Goal: Transaction & Acquisition: Purchase product/service

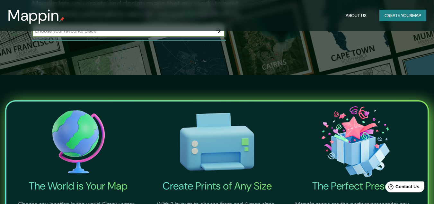
scroll to position [129, 0]
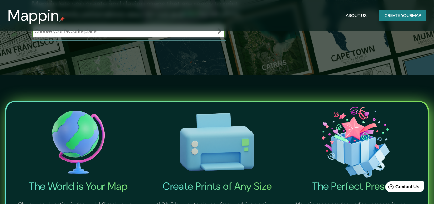
click at [391, 19] on button "Create your map" at bounding box center [403, 16] width 47 height 12
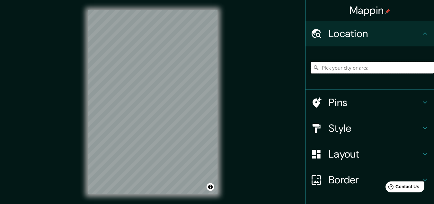
click at [359, 67] on input "Pick your city or area" at bounding box center [372, 68] width 123 height 12
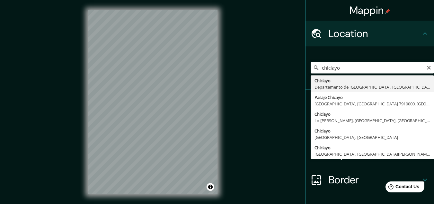
type input "Chiclayo, Departamento de [GEOGRAPHIC_DATA], [GEOGRAPHIC_DATA]"
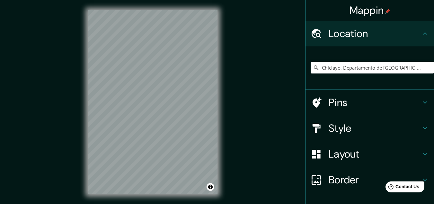
click at [369, 132] on h4 "Style" at bounding box center [375, 128] width 93 height 13
click at [423, 126] on div "Style" at bounding box center [370, 128] width 129 height 26
click at [411, 130] on div "Style" at bounding box center [370, 128] width 129 height 26
click at [412, 129] on div "Style" at bounding box center [370, 128] width 129 height 26
click at [386, 148] on div "Layout" at bounding box center [370, 154] width 129 height 26
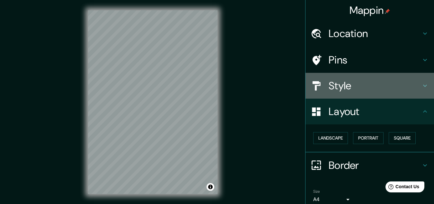
click at [424, 90] on div "Style" at bounding box center [370, 86] width 129 height 26
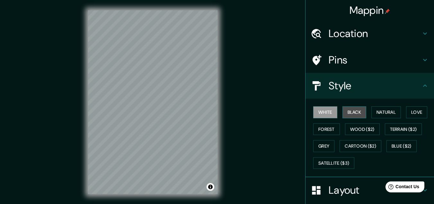
click at [358, 107] on button "Black" at bounding box center [355, 112] width 24 height 12
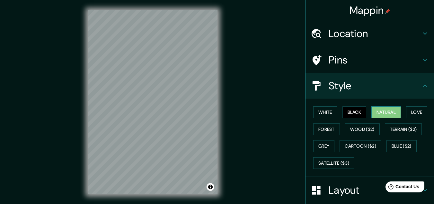
click at [384, 111] on button "Natural" at bounding box center [387, 112] width 30 height 12
click at [419, 110] on button "Love" at bounding box center [416, 112] width 21 height 12
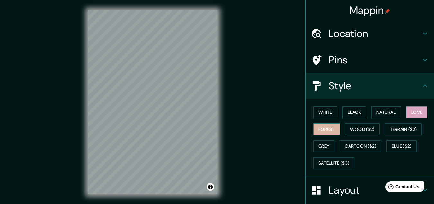
click at [321, 131] on button "Forest" at bounding box center [327, 129] width 27 height 12
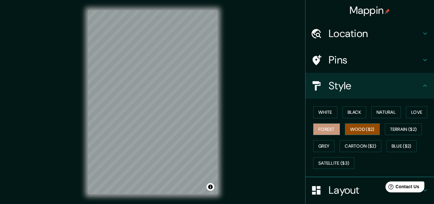
click at [356, 127] on button "Wood ($2)" at bounding box center [362, 129] width 35 height 12
click at [385, 129] on button "Terrain ($2)" at bounding box center [403, 129] width 37 height 12
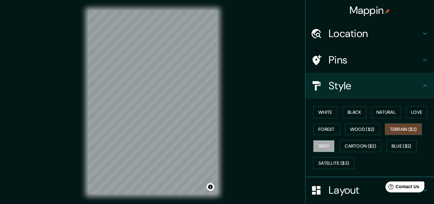
click at [314, 141] on button "Grey" at bounding box center [324, 146] width 21 height 12
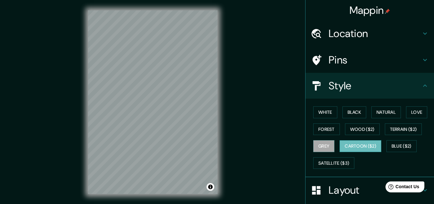
click at [343, 143] on button "Cartoon ($2)" at bounding box center [361, 146] width 42 height 12
click at [399, 143] on button "Blue ($2)" at bounding box center [402, 146] width 30 height 12
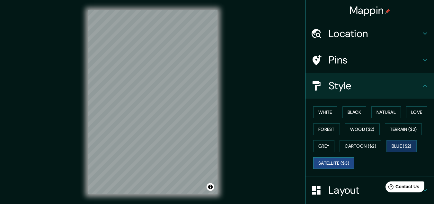
click at [345, 164] on button "Satellite ($3)" at bounding box center [334, 163] width 41 height 12
click at [373, 124] on button "Wood ($2)" at bounding box center [362, 129] width 35 height 12
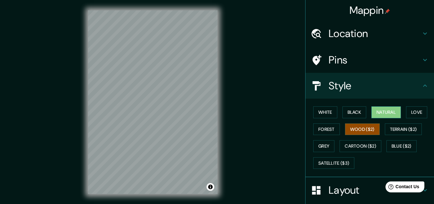
click at [387, 114] on button "Natural" at bounding box center [387, 112] width 30 height 12
click at [358, 113] on button "Black" at bounding box center [355, 112] width 24 height 12
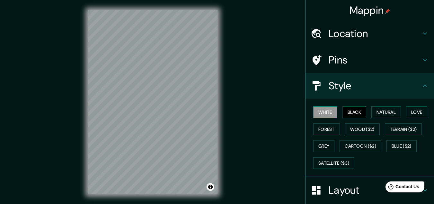
click at [327, 111] on button "White" at bounding box center [326, 112] width 24 height 12
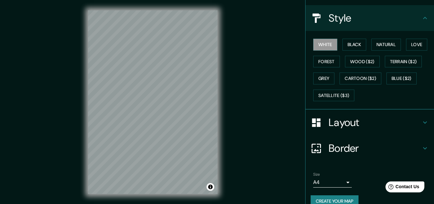
scroll to position [78, 0]
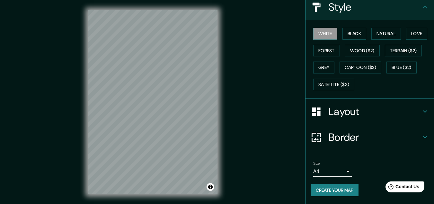
click at [355, 122] on div "Layout" at bounding box center [370, 111] width 129 height 26
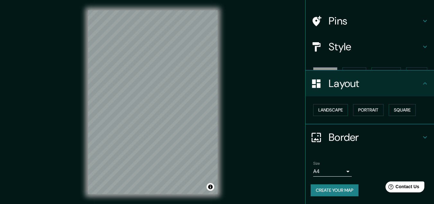
scroll to position [28, 0]
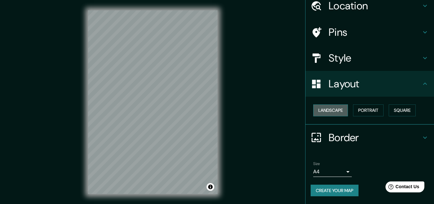
click at [340, 112] on button "Landscape" at bounding box center [331, 110] width 35 height 12
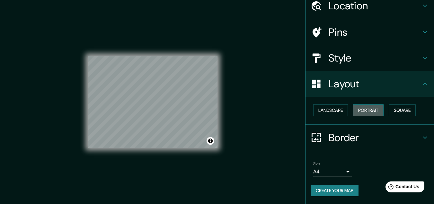
click at [359, 110] on button "Portrait" at bounding box center [368, 110] width 31 height 12
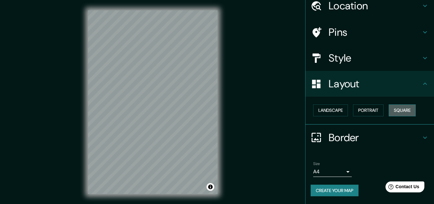
click at [403, 111] on button "Square" at bounding box center [402, 110] width 27 height 12
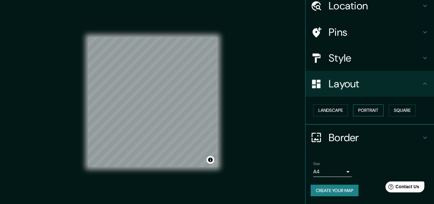
click at [375, 108] on button "Portrait" at bounding box center [368, 110] width 31 height 12
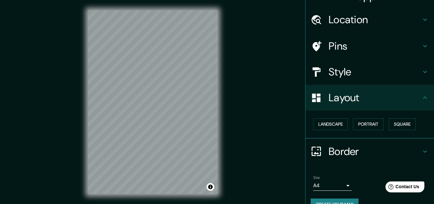
scroll to position [0, 0]
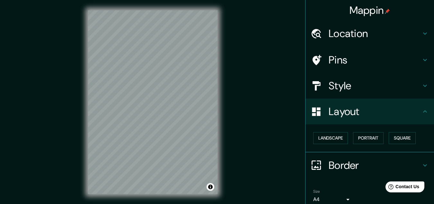
click at [426, 60] on div "Pins" at bounding box center [370, 60] width 129 height 26
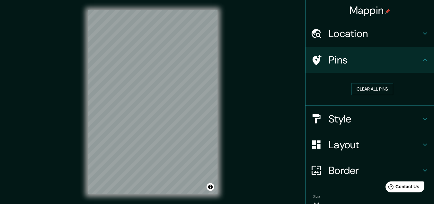
click at [389, 124] on h4 "Style" at bounding box center [375, 118] width 93 height 13
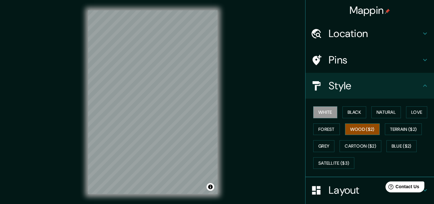
click at [368, 130] on button "Wood ($2)" at bounding box center [362, 129] width 35 height 12
